Goal: Browse casually

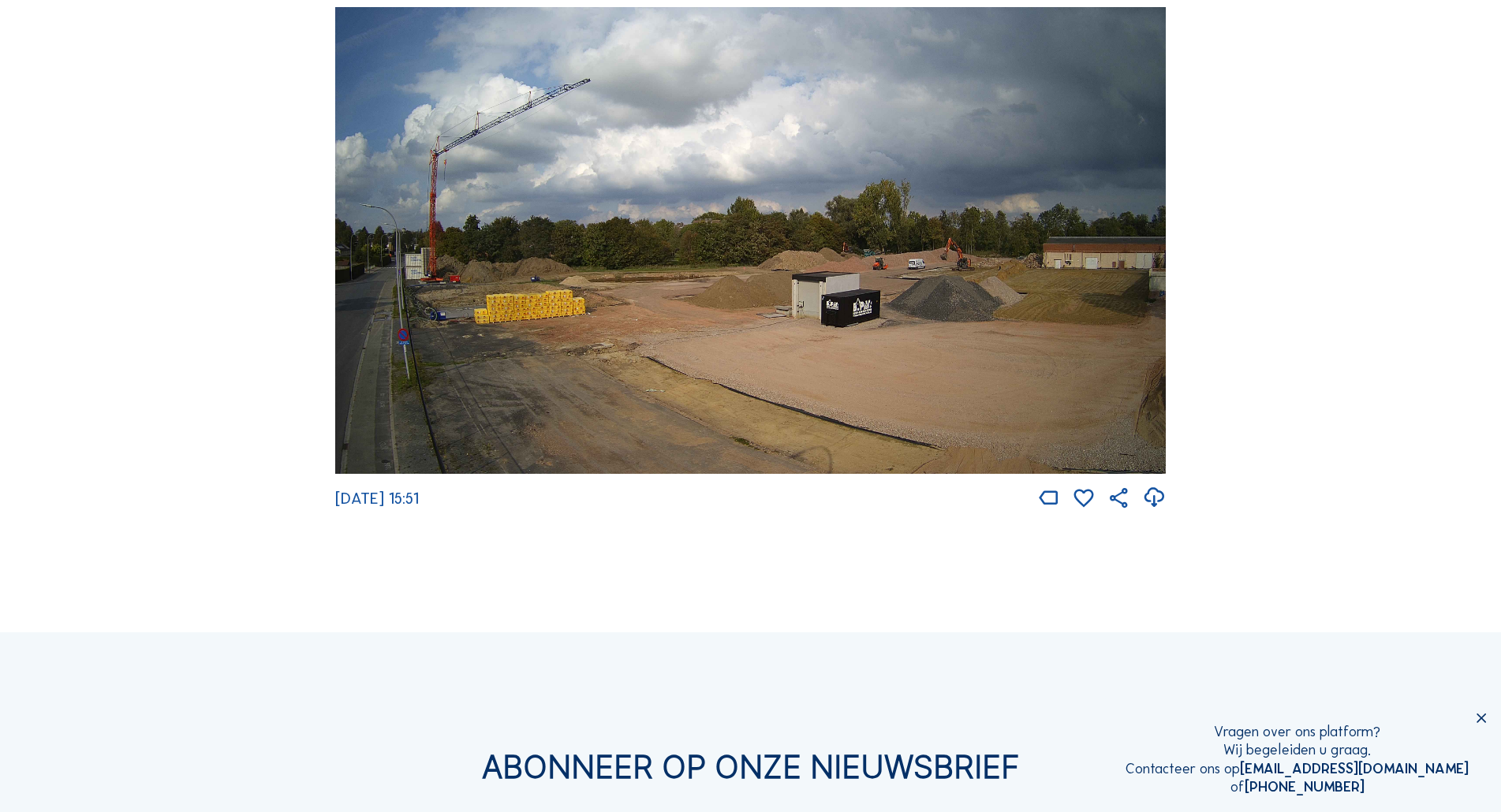
scroll to position [237, 0]
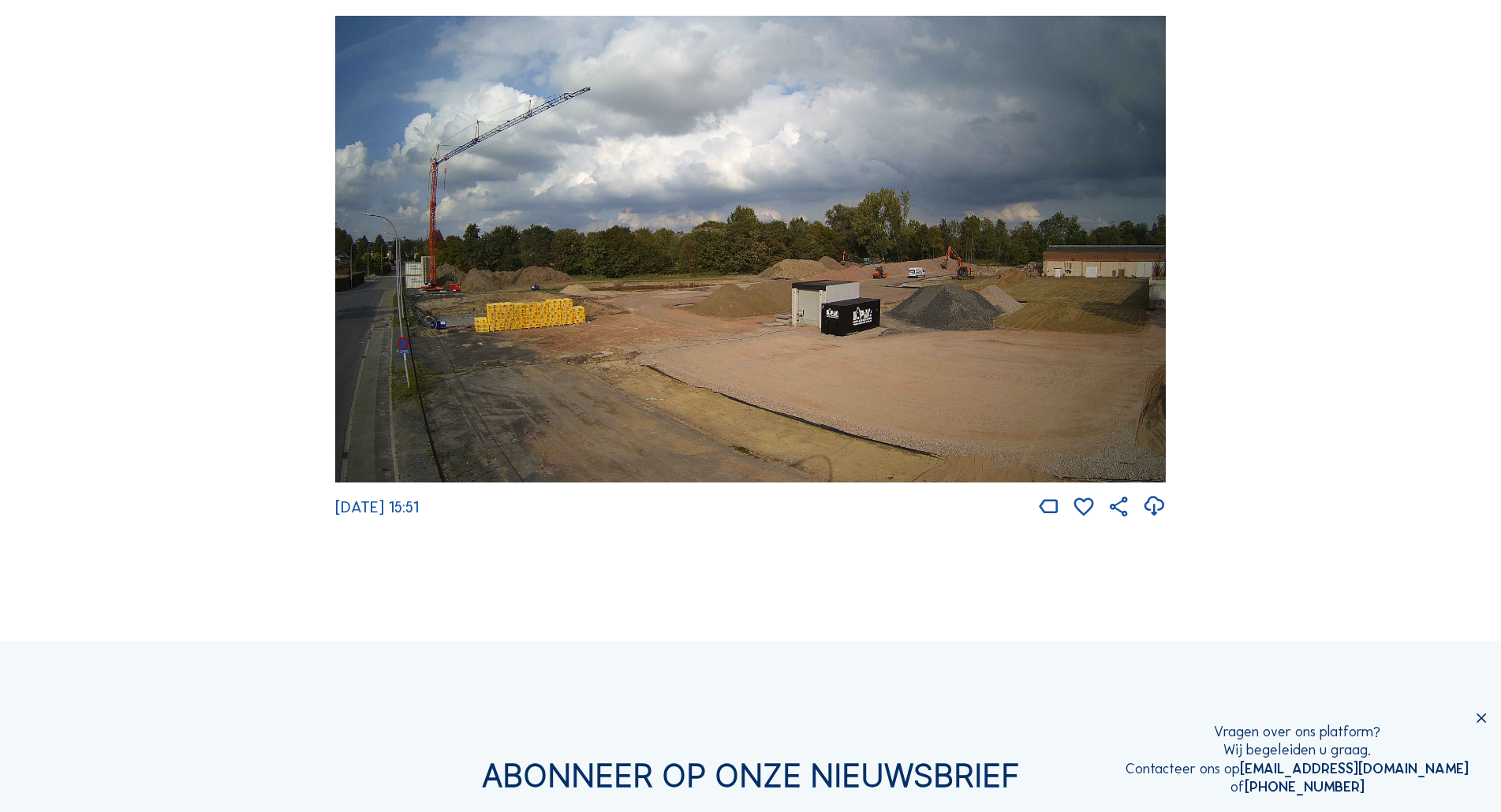
click at [579, 325] on img at bounding box center [750, 249] width 830 height 467
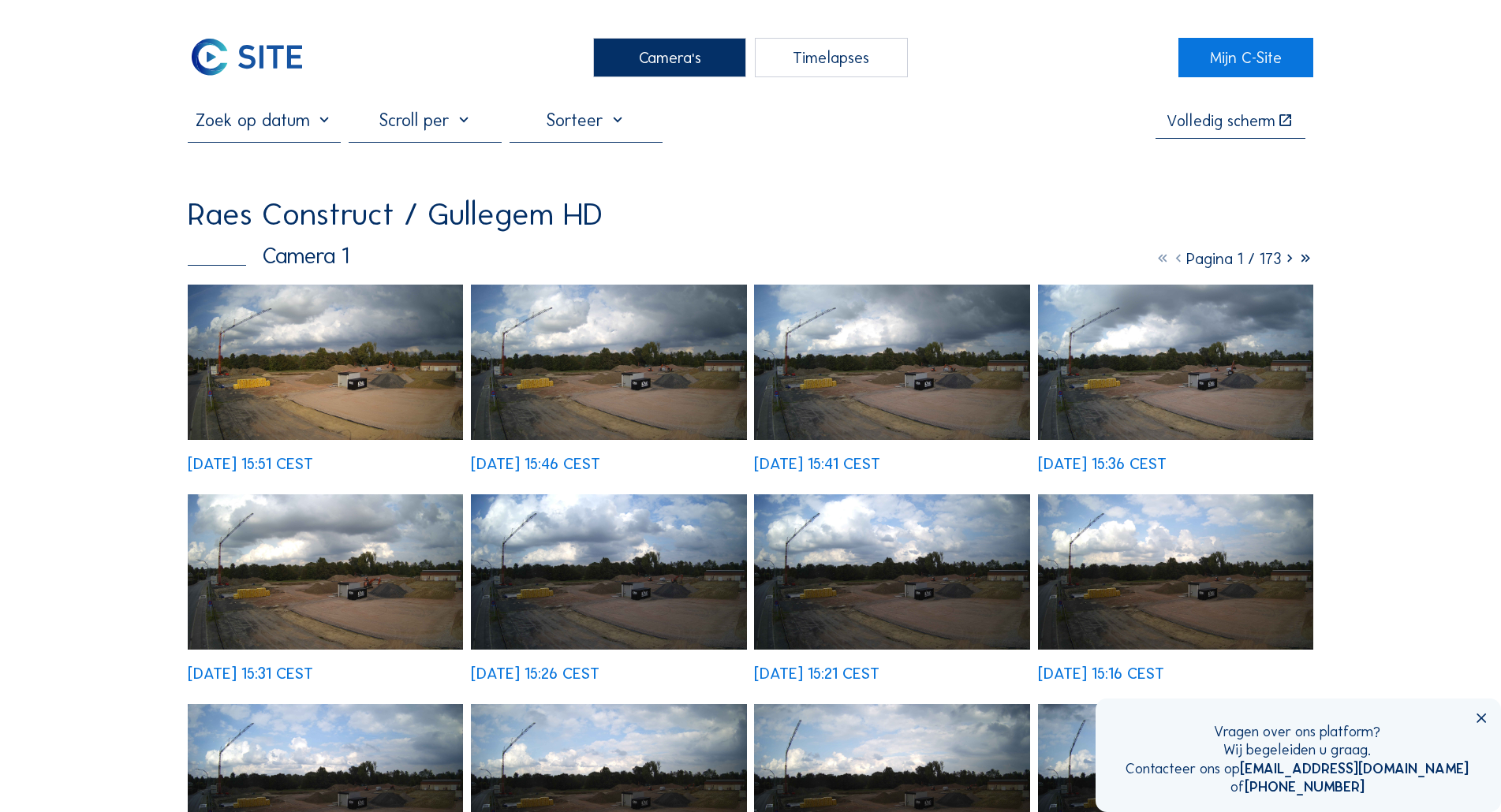
click at [1285, 262] on icon at bounding box center [1290, 259] width 16 height 19
